Goal: Find specific page/section: Find specific page/section

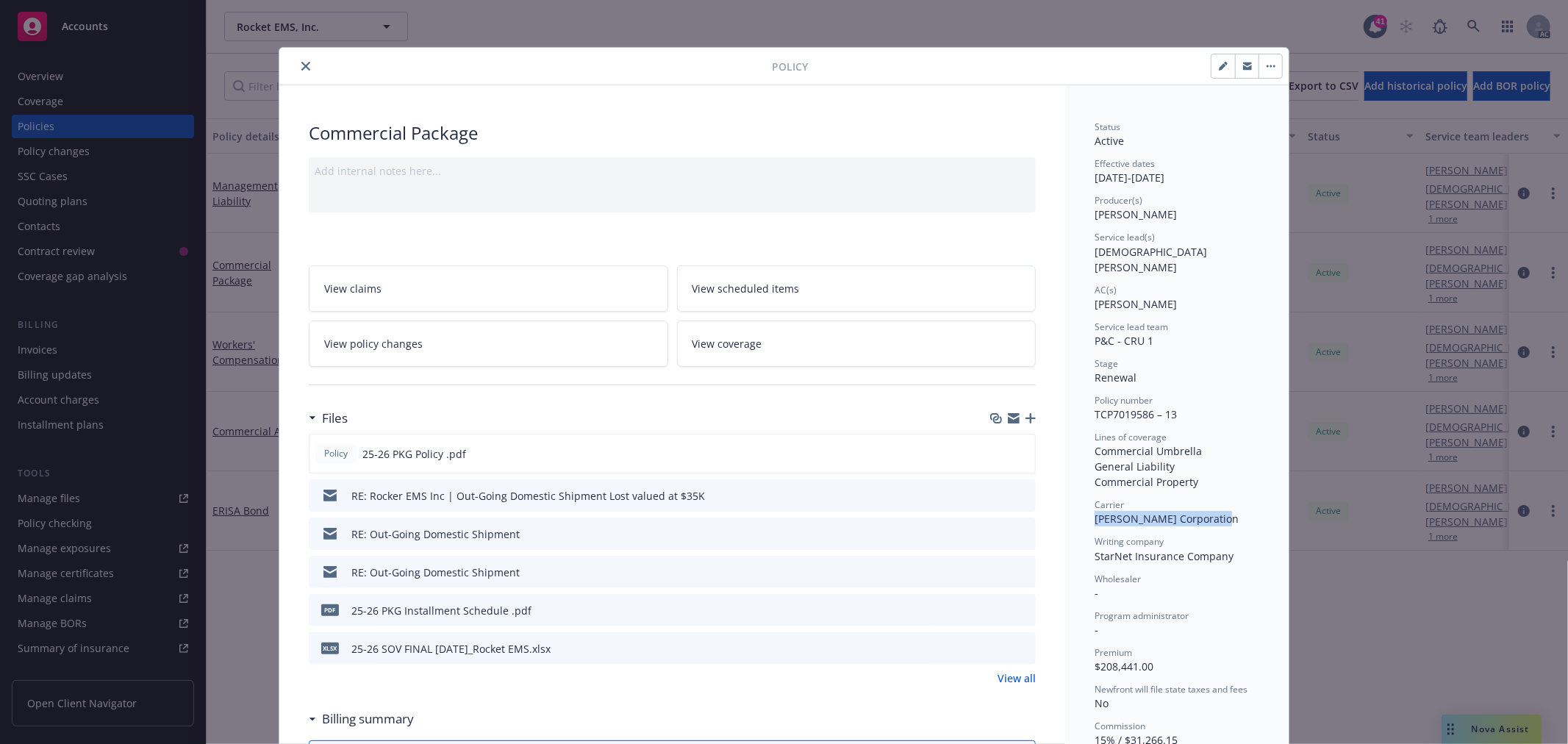
click at [301, 69] on icon "close" at bounding box center [305, 67] width 9 height 9
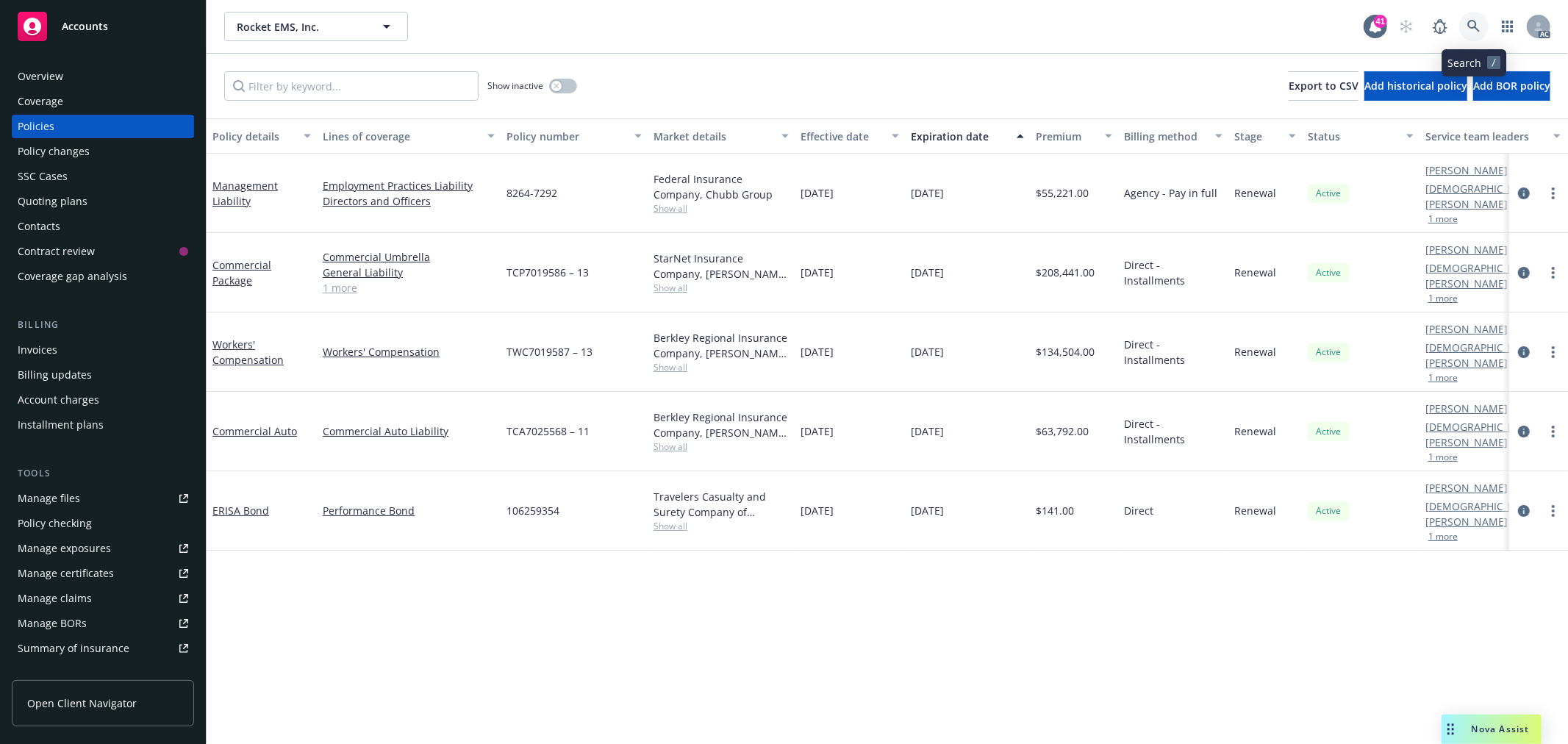
click at [1470, 20] on icon at bounding box center [1473, 26] width 12 height 12
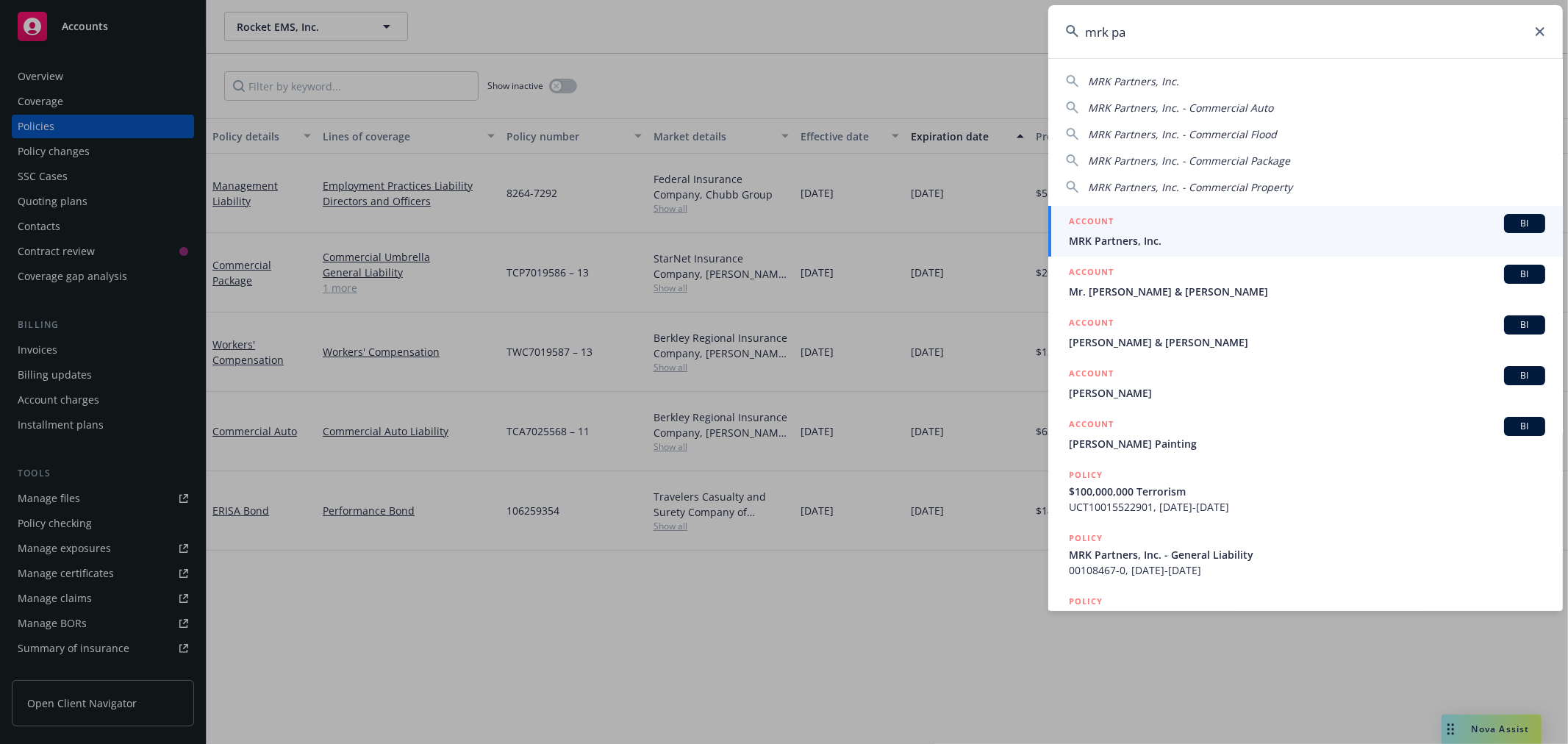
type input "mrk pa"
click at [1246, 236] on span "MRK Partners, Inc." at bounding box center [1307, 240] width 476 height 15
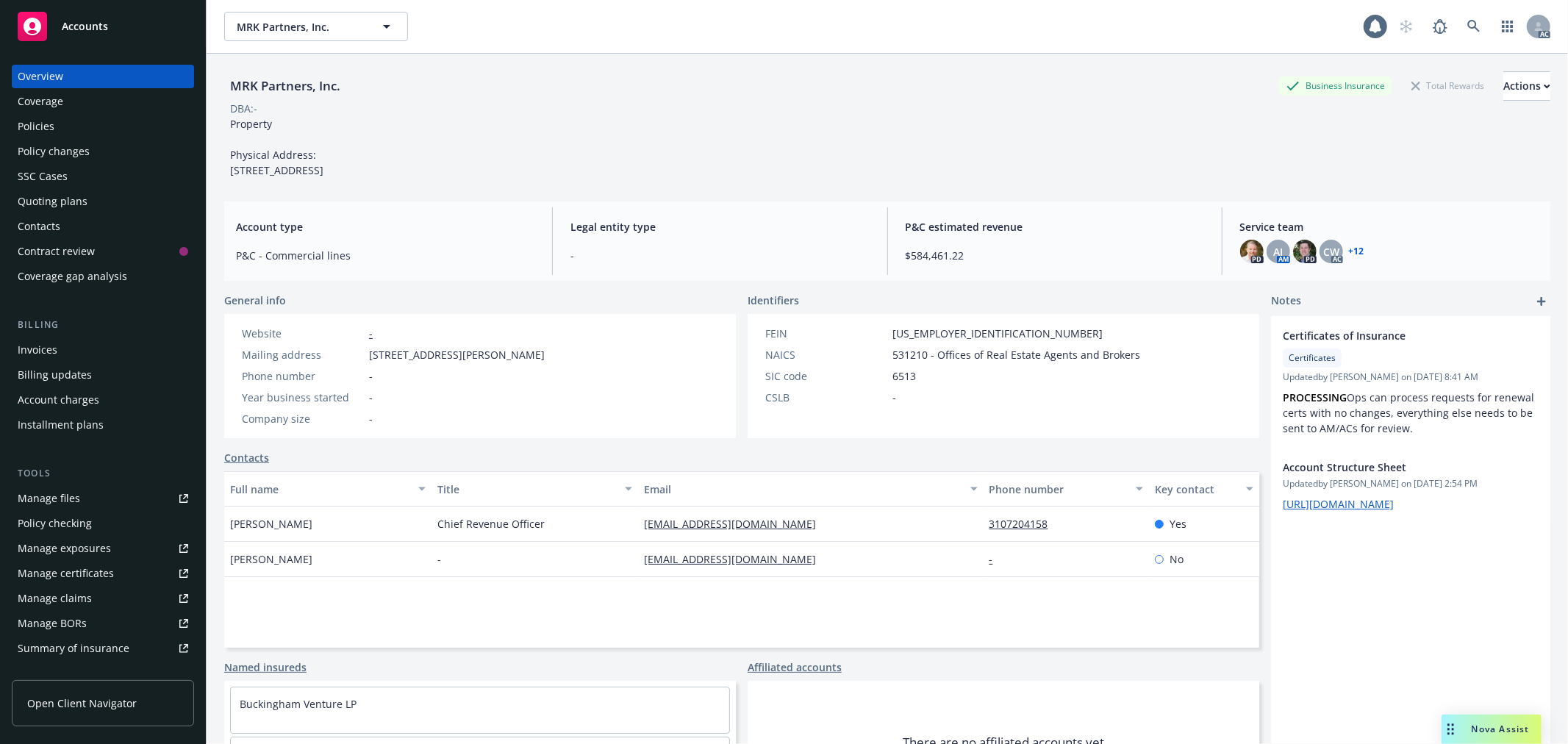
click at [69, 123] on div "Policies" at bounding box center [103, 126] width 170 height 23
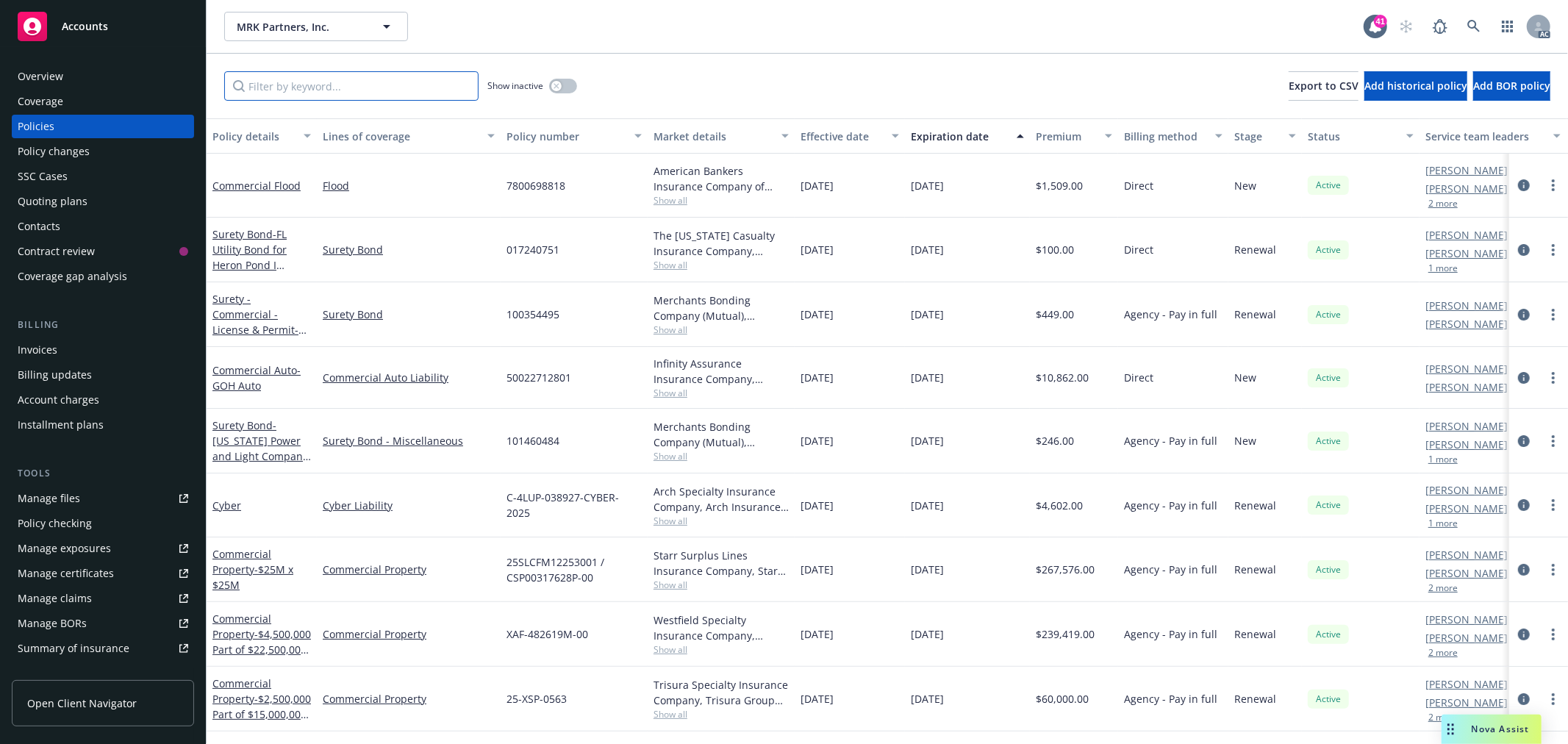
click at [412, 91] on input "Filter by keyword..." at bounding box center [351, 85] width 254 height 29
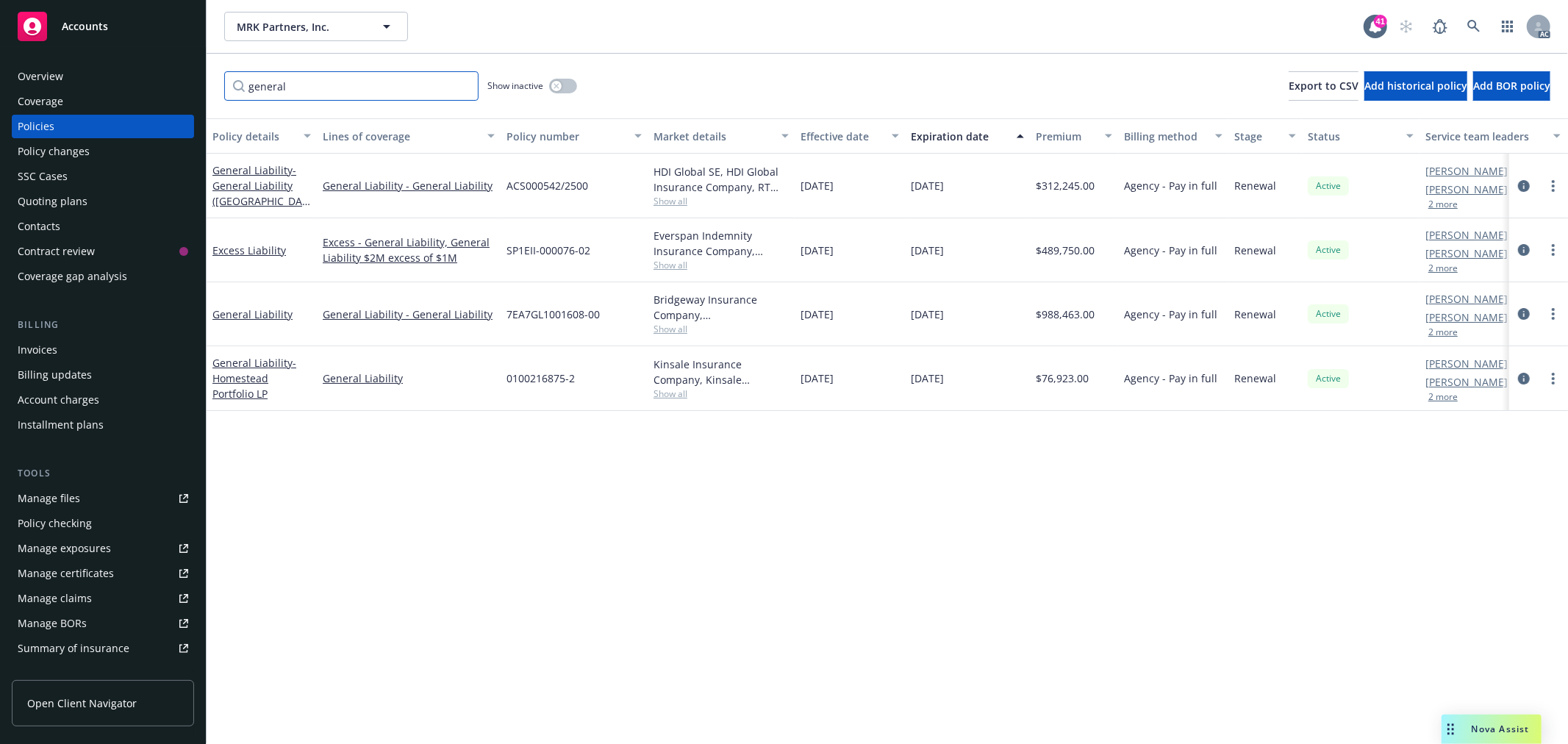
type input "general"
drag, startPoint x: 600, startPoint y: 319, endPoint x: 510, endPoint y: 313, distance: 90.2
click at [510, 313] on div "7EA7GL1001608-00" at bounding box center [574, 314] width 147 height 64
click at [534, 313] on span "7EA7GL1001608-00" at bounding box center [552, 313] width 93 height 15
drag, startPoint x: 597, startPoint y: 312, endPoint x: 508, endPoint y: 312, distance: 89.0
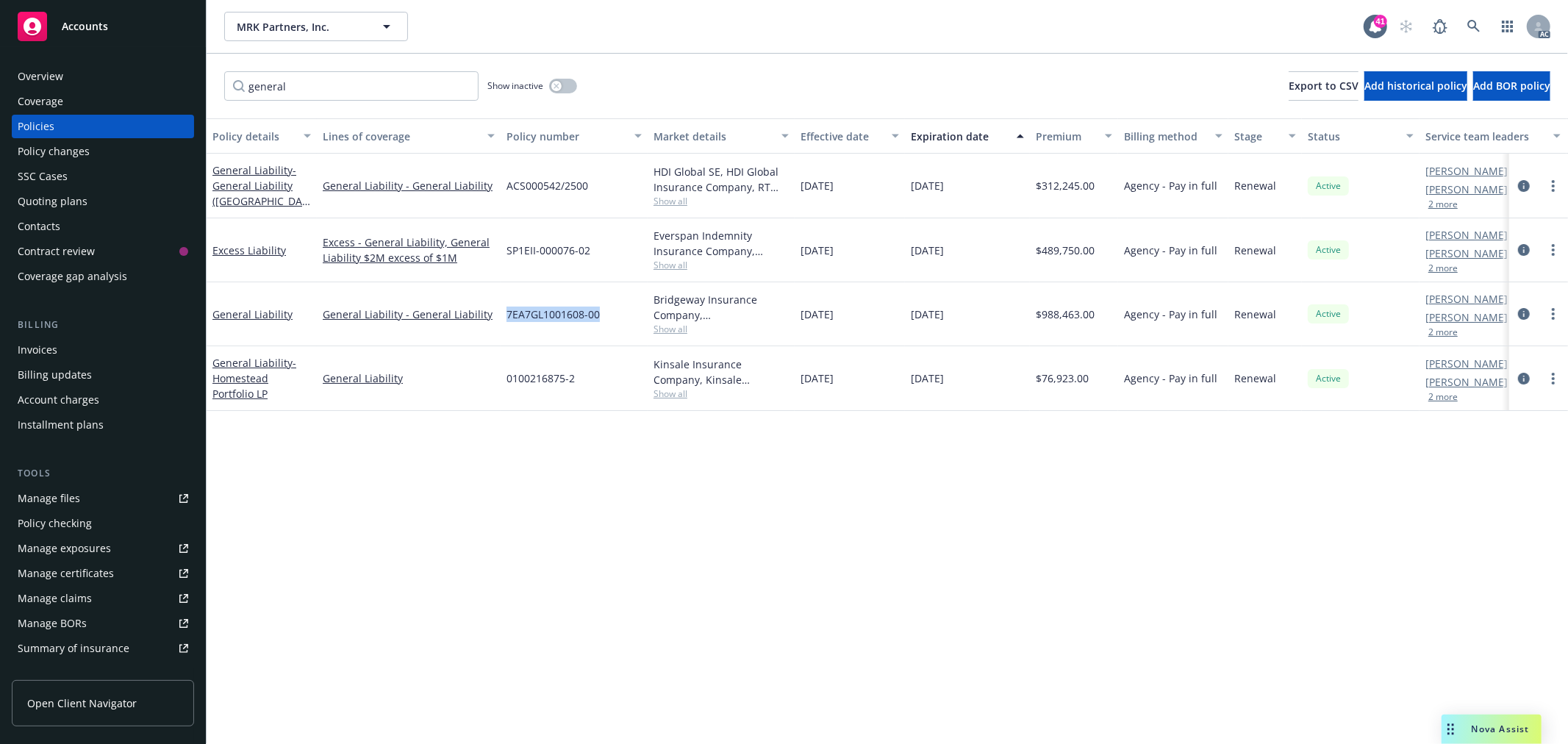
click at [508, 312] on span "7EA7GL1001608-00" at bounding box center [552, 313] width 93 height 15
copy span "7EA7GL1001608-00"
click at [1469, 16] on link at bounding box center [1473, 26] width 29 height 29
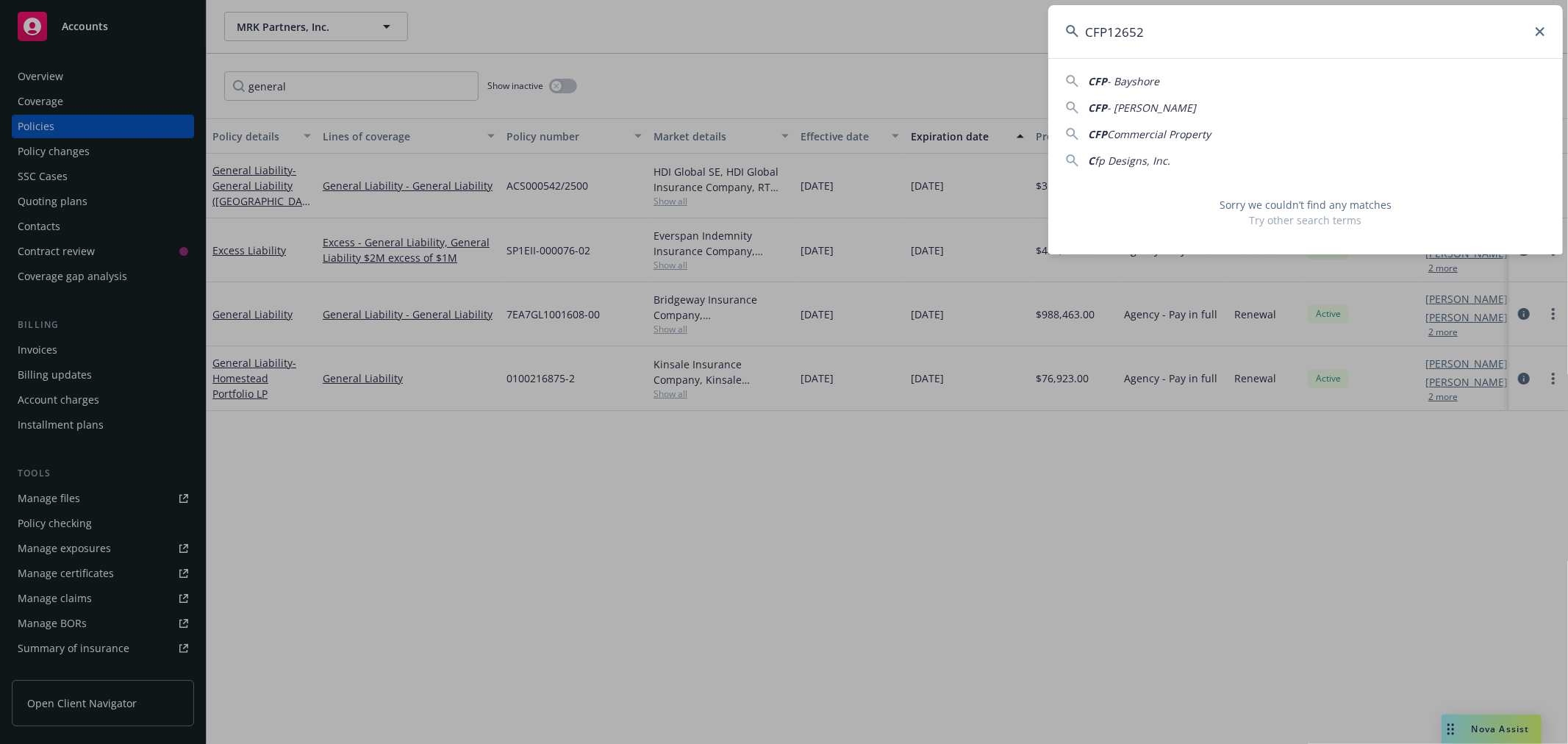
drag, startPoint x: 1167, startPoint y: 35, endPoint x: 1013, endPoint y: 35, distance: 154.0
click at [1013, 35] on div "CFP12652 CFP - Bayshore CFP - [PERSON_NAME] CFP Commercial Property C fp Design…" at bounding box center [784, 372] width 1568 height 744
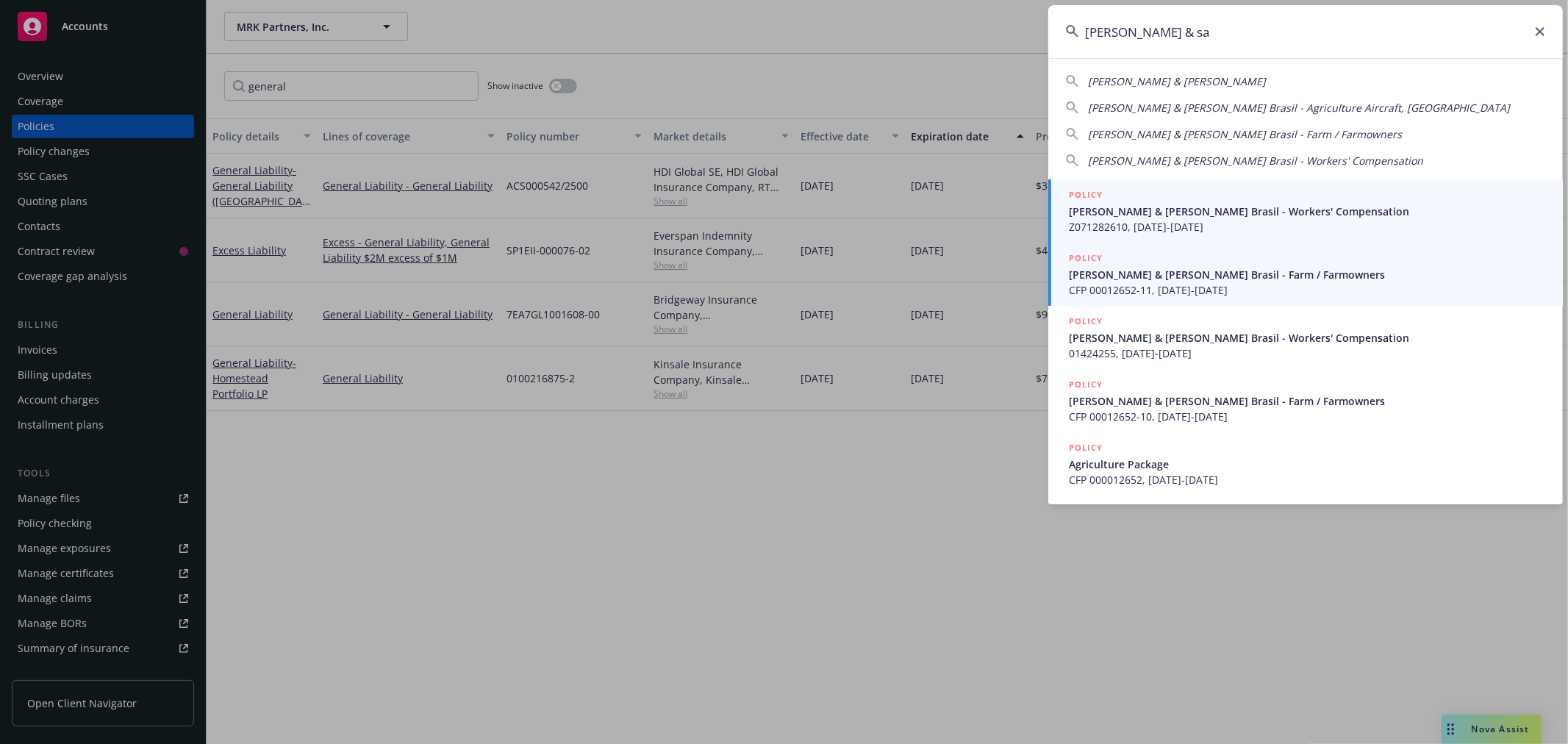
type input "[PERSON_NAME] & sa"
click at [1206, 272] on span "[PERSON_NAME] & [PERSON_NAME] Brasil - Farm / Farmowners" at bounding box center [1307, 273] width 476 height 15
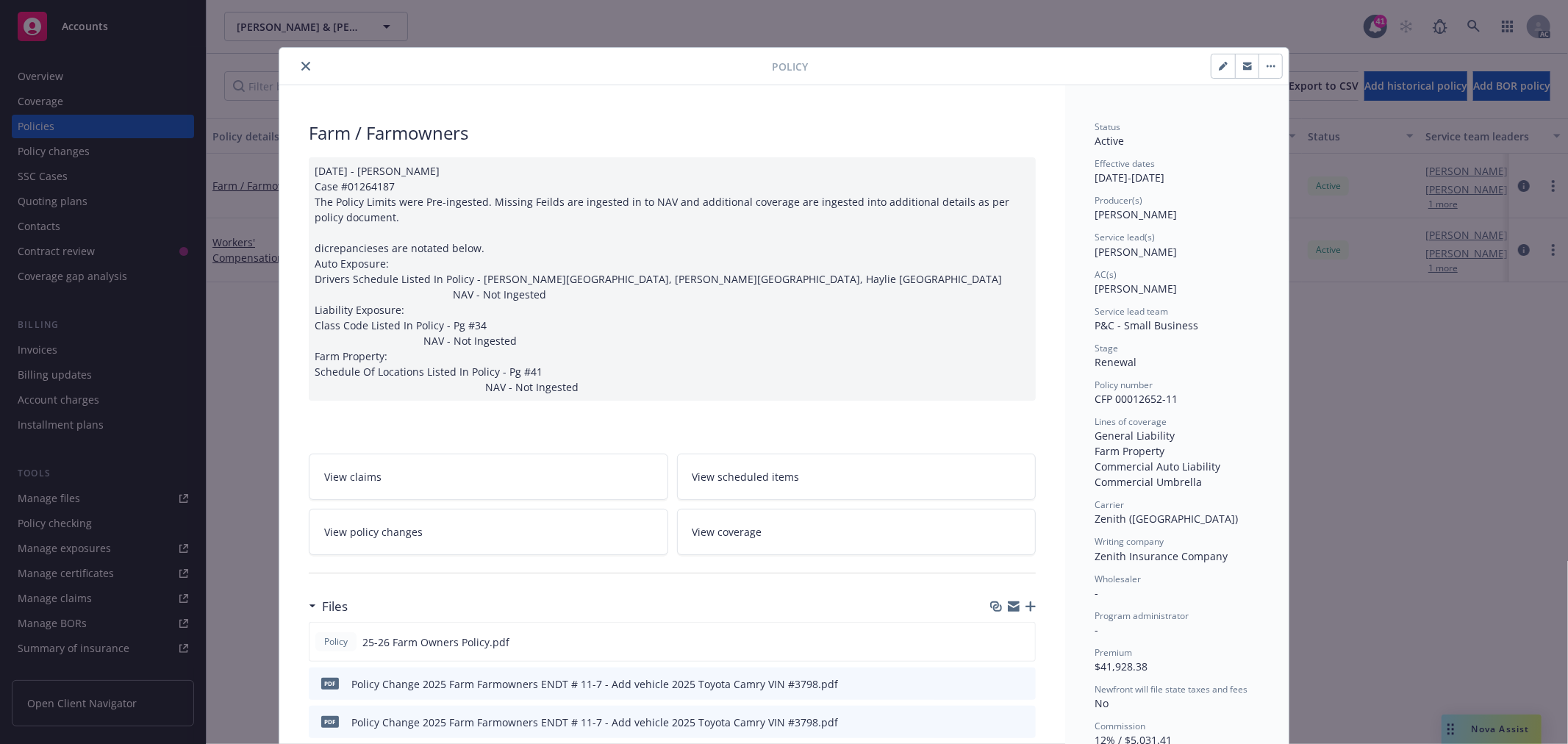
click at [304, 68] on icon "close" at bounding box center [305, 67] width 9 height 9
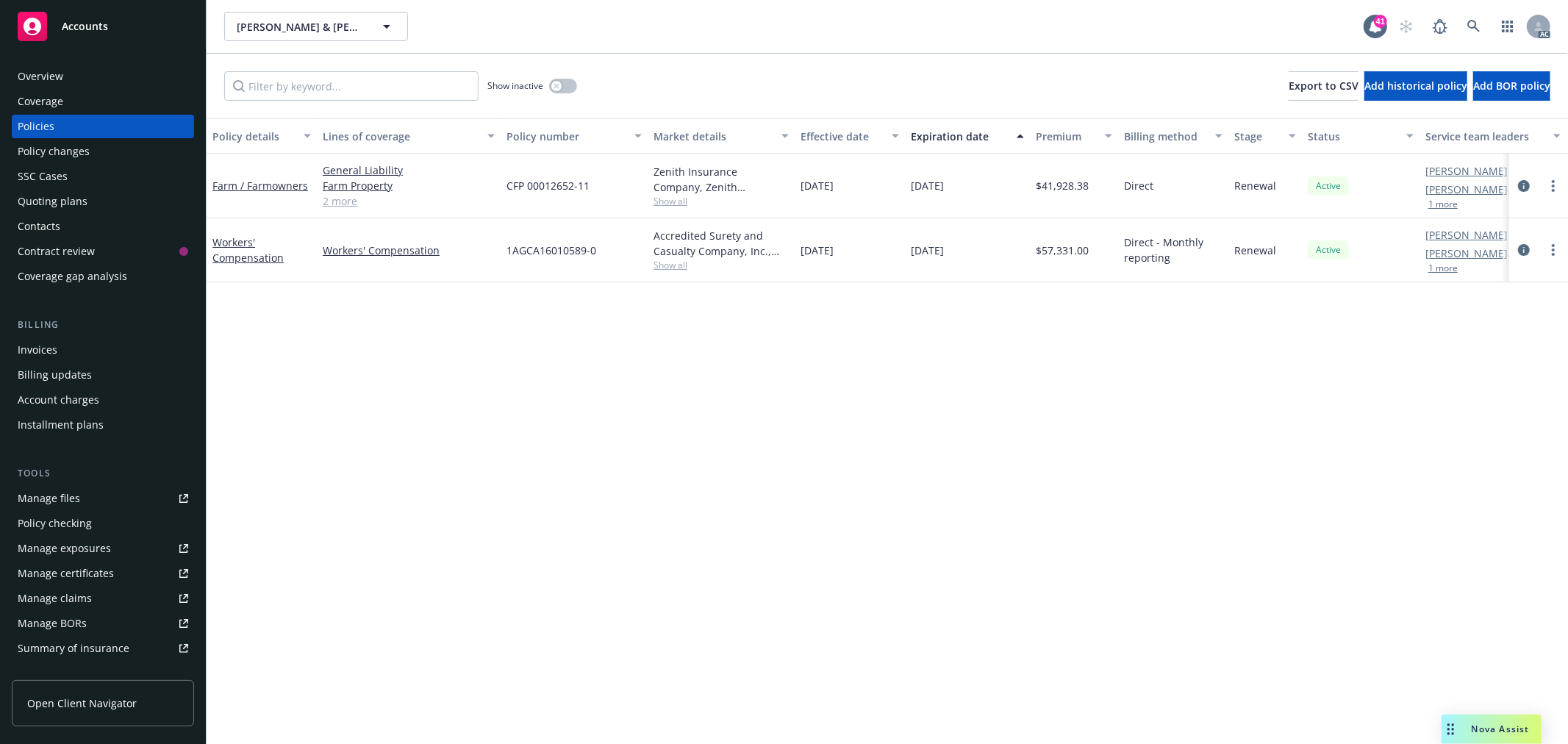
click at [346, 204] on link "2 more" at bounding box center [408, 201] width 172 height 15
click at [1469, 22] on icon at bounding box center [1473, 26] width 12 height 12
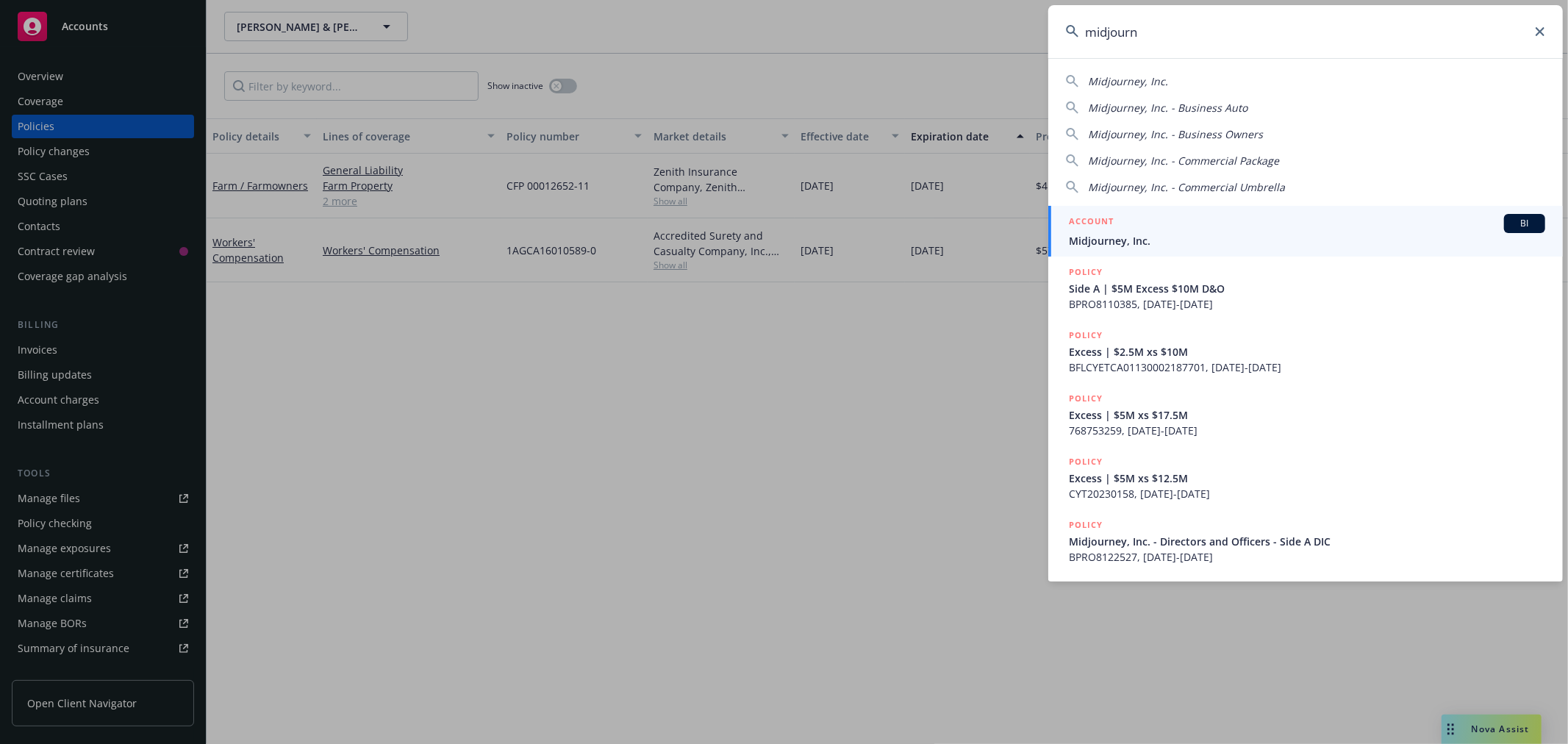
type input "midjourn"
click at [1223, 221] on div "ACCOUNT BI" at bounding box center [1307, 224] width 476 height 20
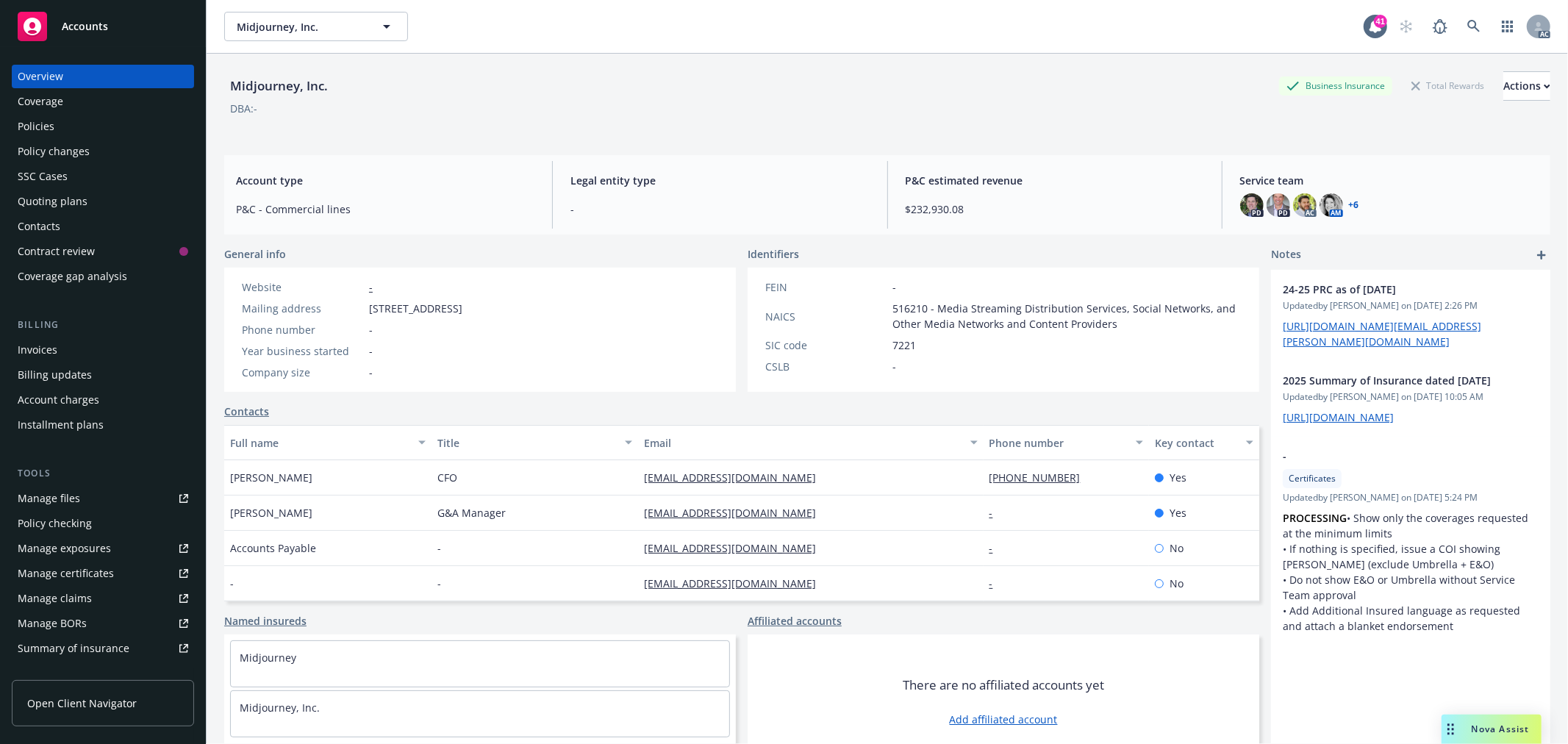
click at [59, 141] on div "Policy changes" at bounding box center [53, 151] width 72 height 23
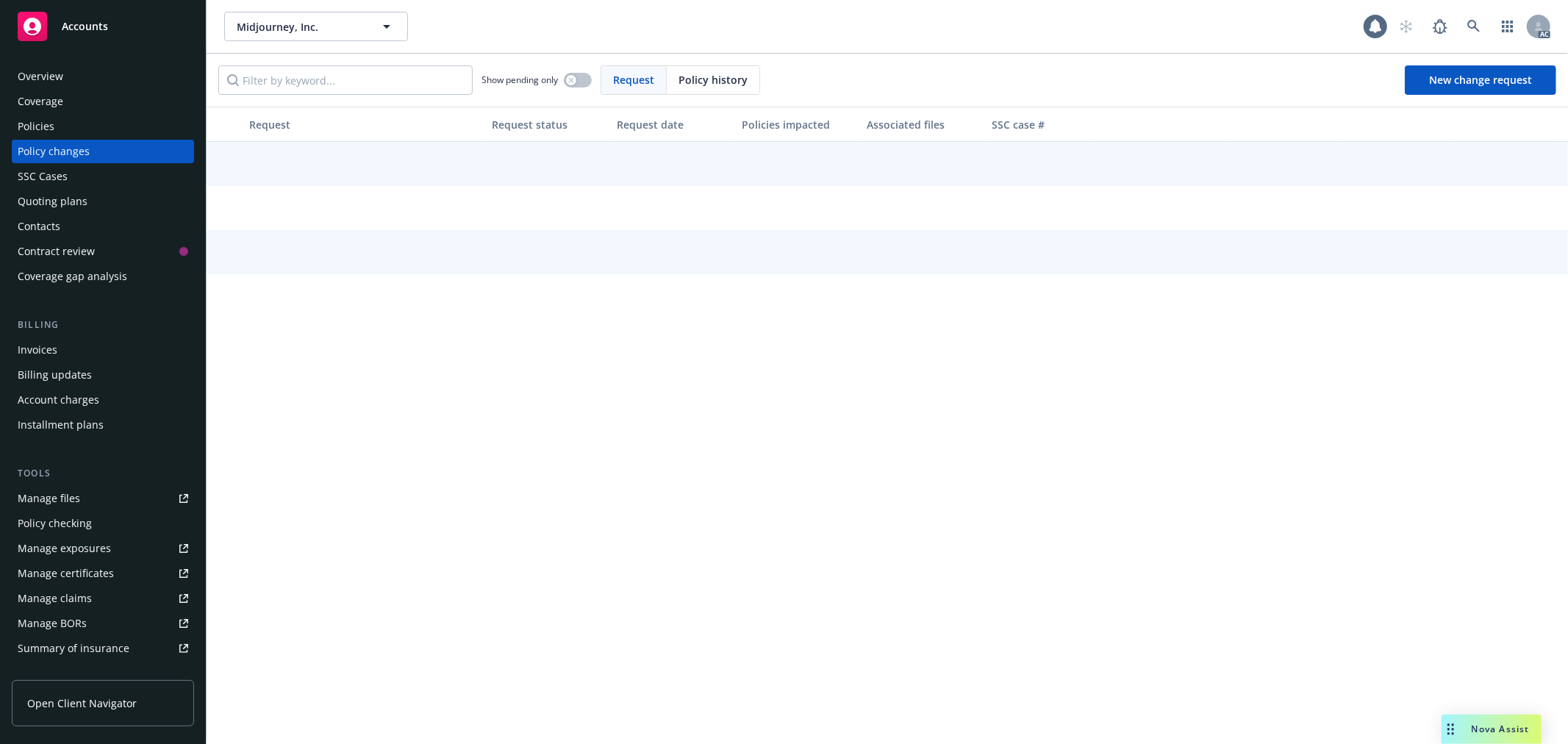
click at [60, 121] on div "Policies" at bounding box center [103, 126] width 170 height 23
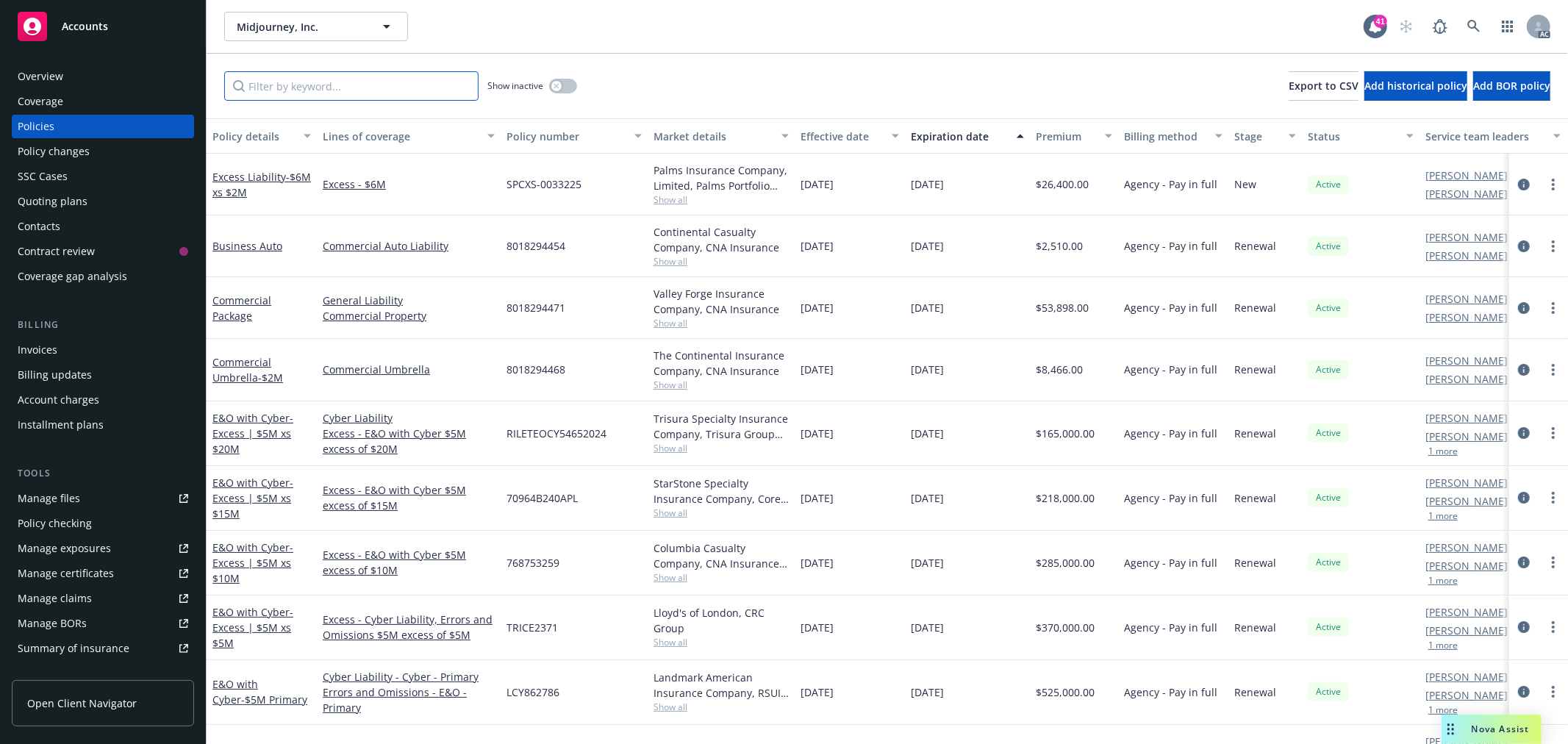
click at [353, 75] on input "Filter by keyword..." at bounding box center [351, 85] width 254 height 29
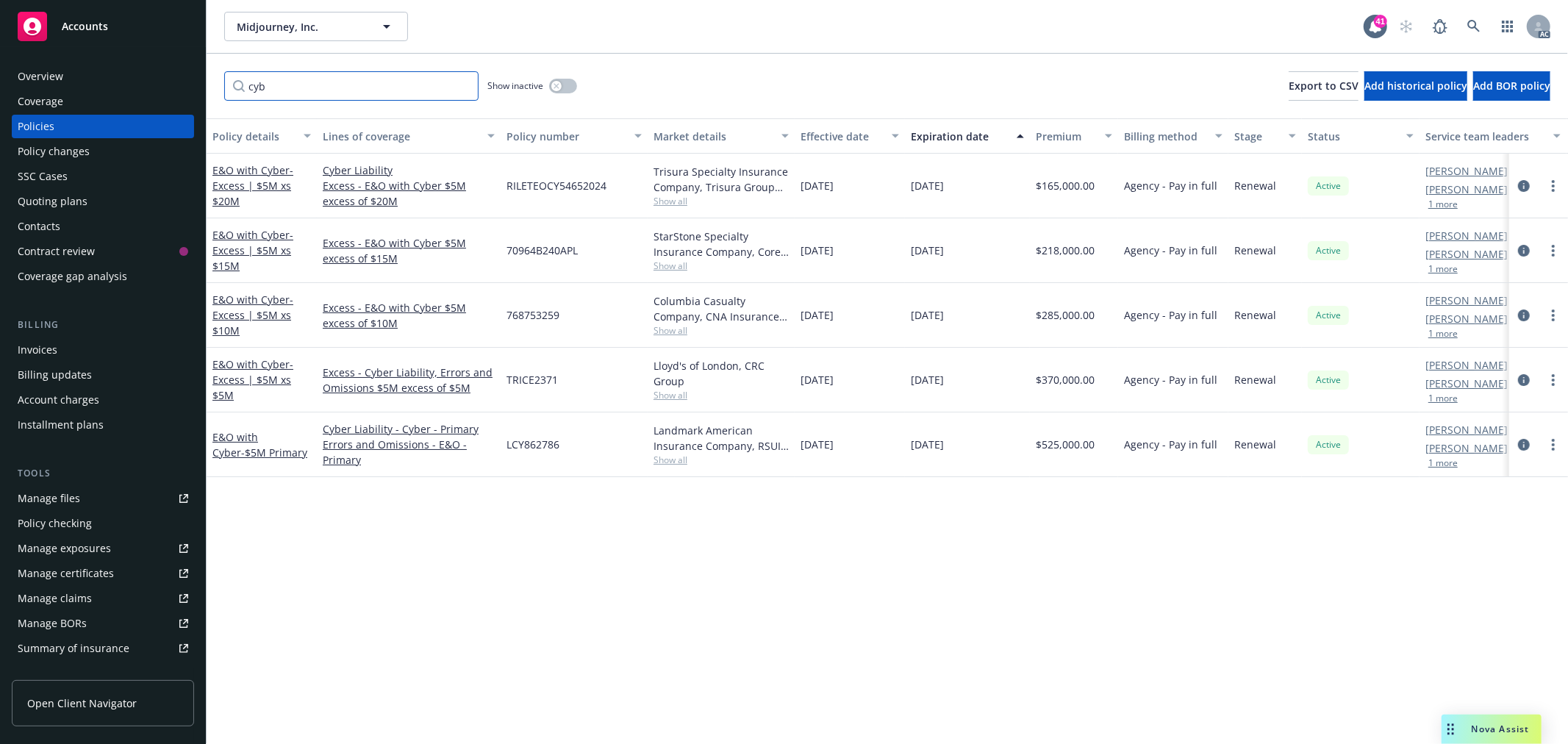
type input "cyb"
